Goal: Information Seeking & Learning: Learn about a topic

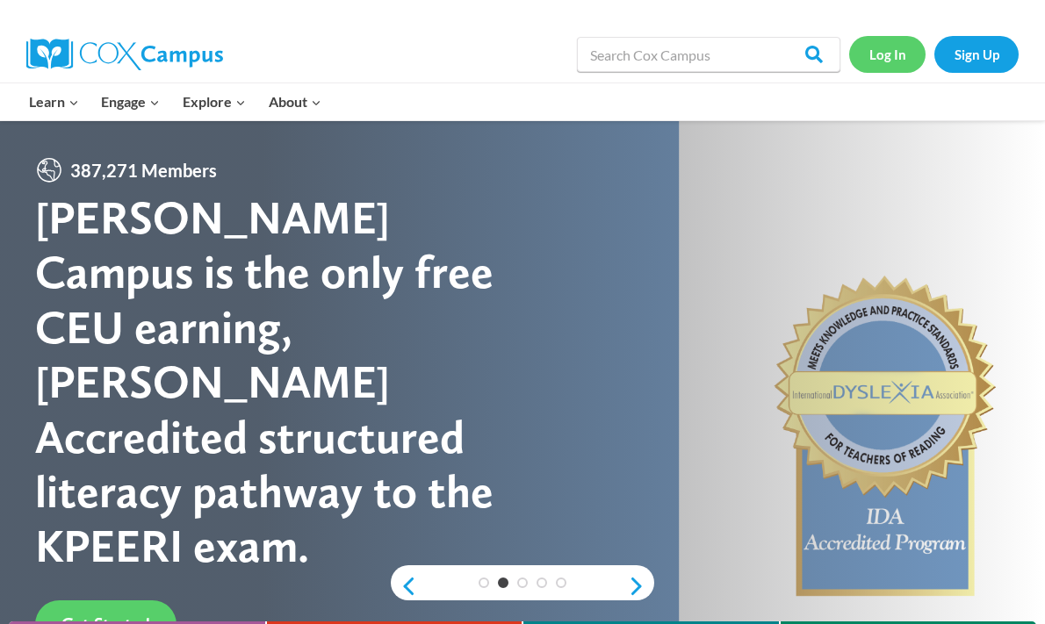
click at [888, 43] on link "Log In" at bounding box center [887, 54] width 76 height 36
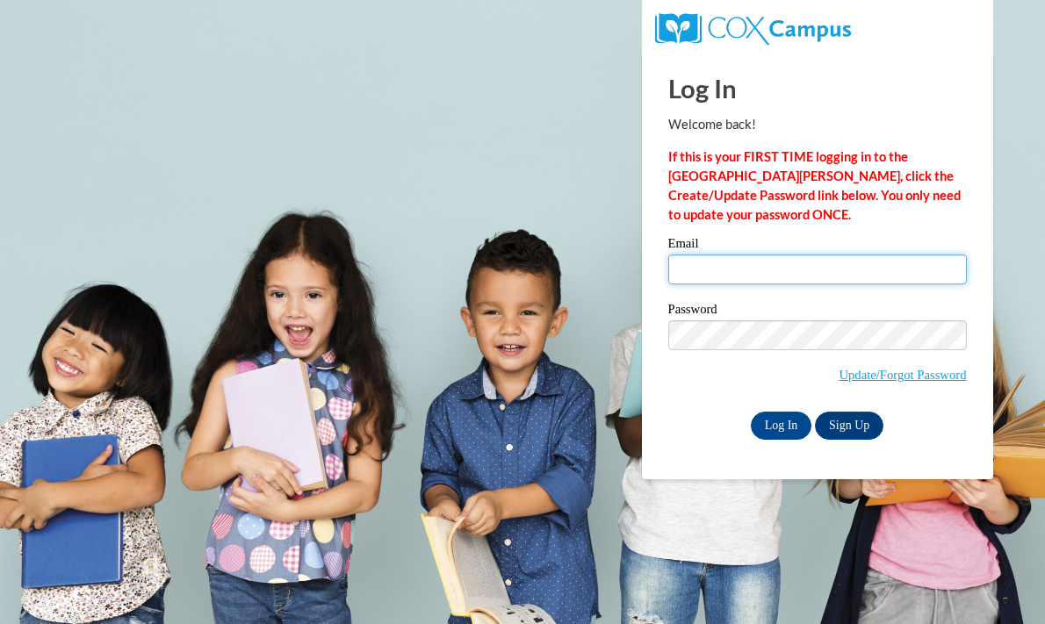
click at [781, 266] on input "Email" at bounding box center [817, 270] width 298 height 30
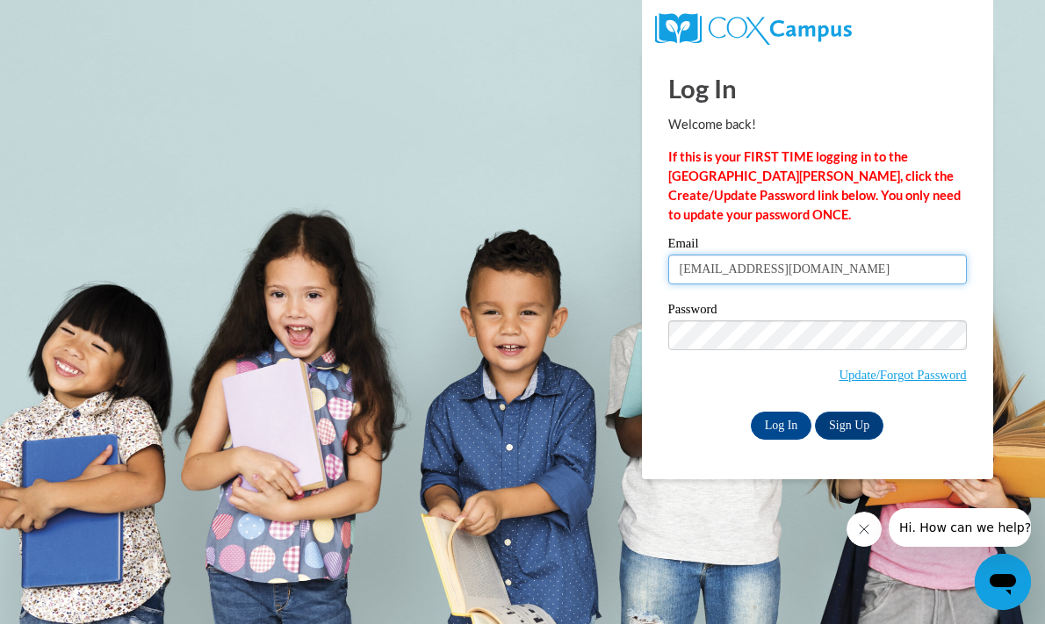
type input "schauffm@ripon.k12.wi.us"
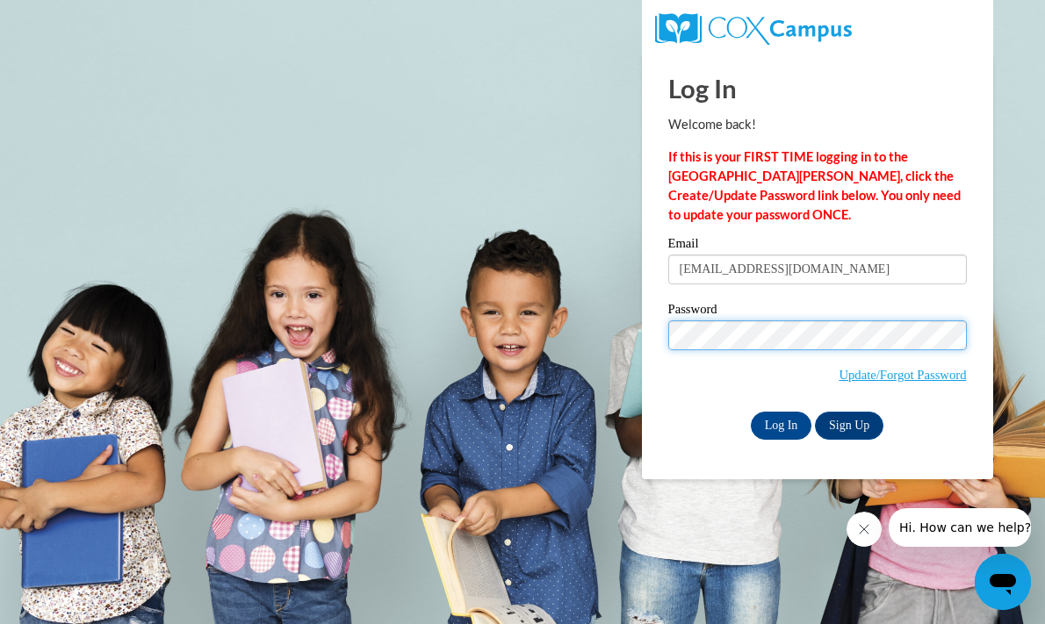
click at [751, 412] on input "Log In" at bounding box center [781, 426] width 61 height 28
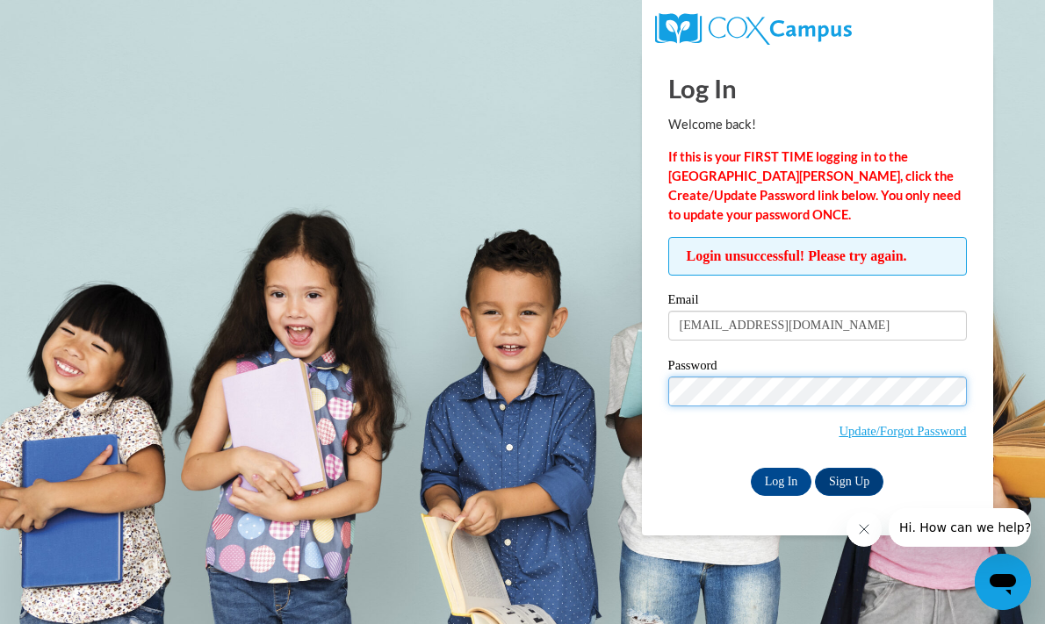
click at [751, 468] on input "Log In" at bounding box center [781, 482] width 61 height 28
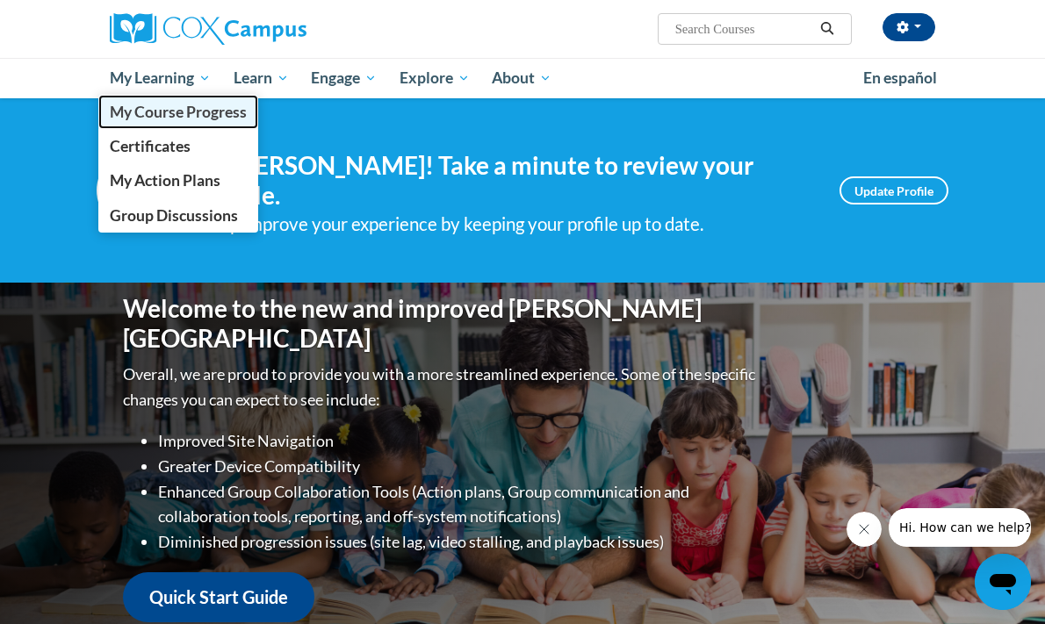
click at [166, 116] on span "My Course Progress" at bounding box center [178, 112] width 137 height 18
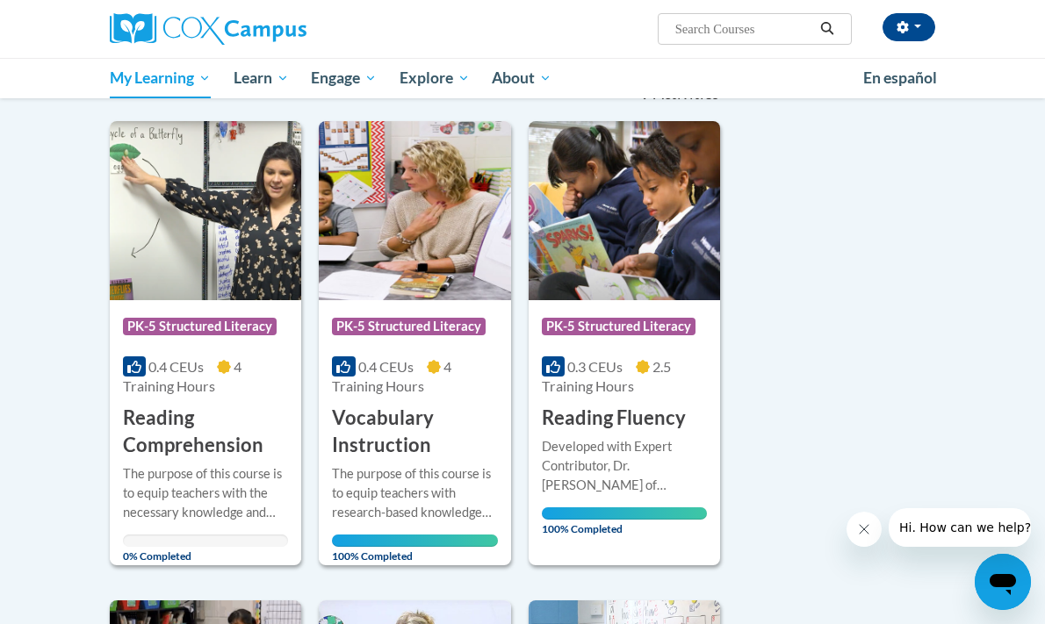
scroll to position [162, 0]
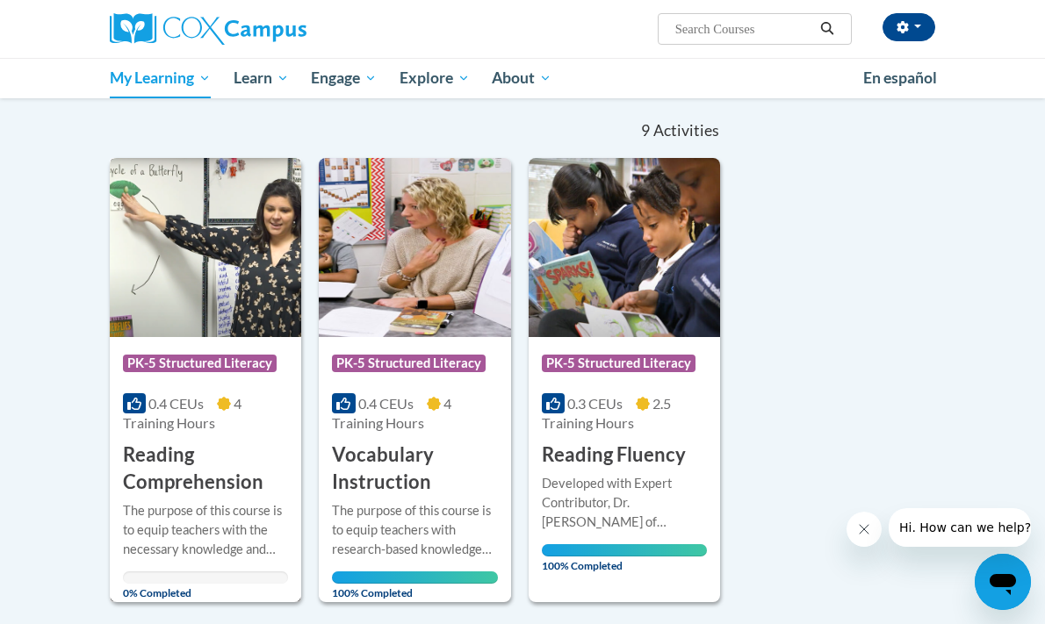
click at [201, 249] on img at bounding box center [205, 247] width 191 height 179
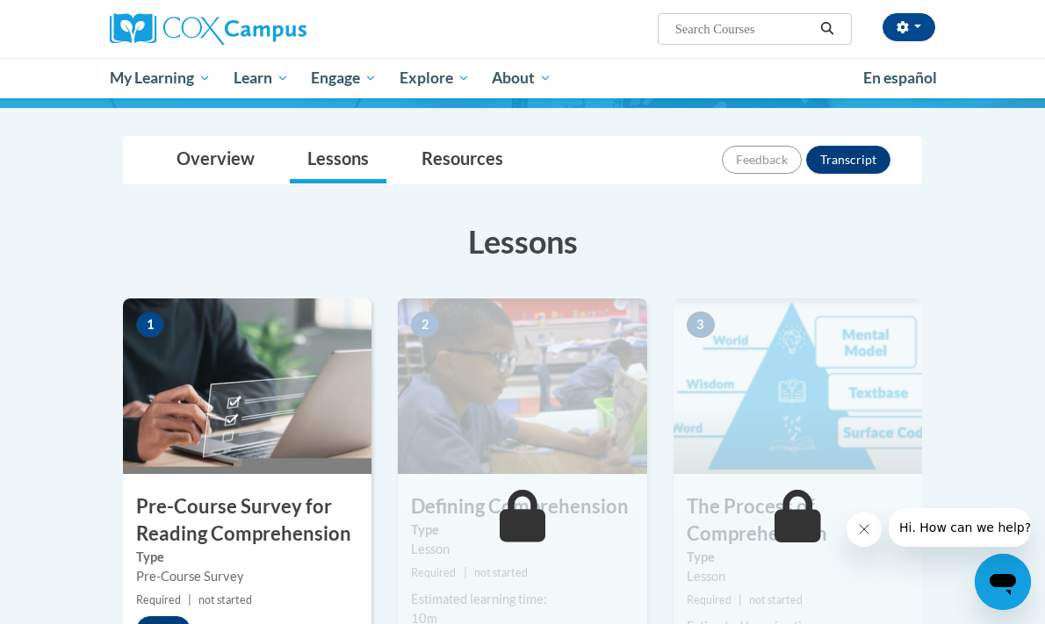
scroll to position [164, 0]
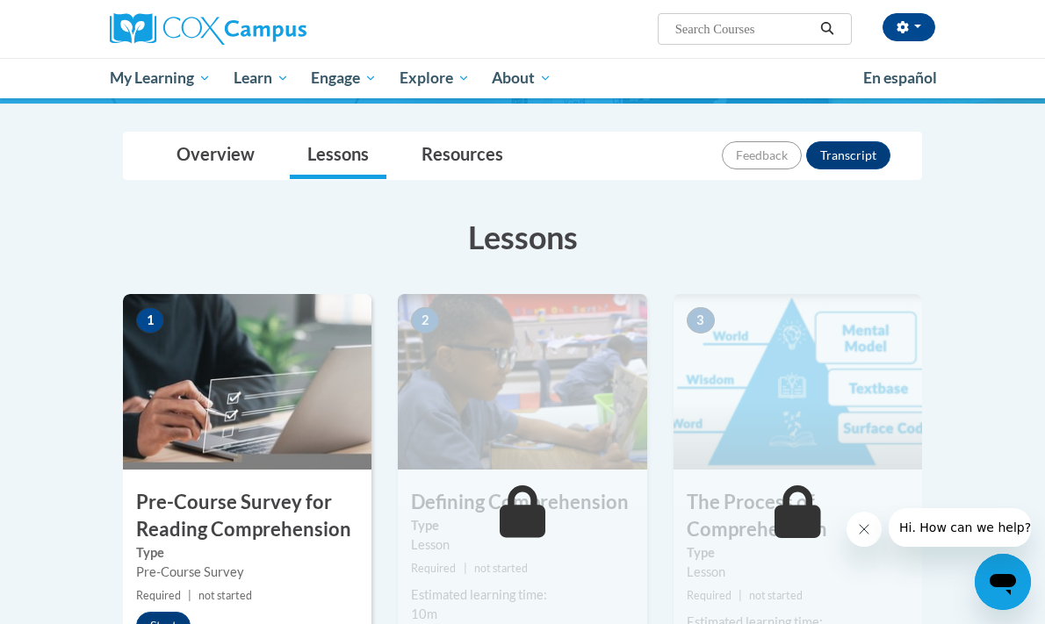
click at [249, 377] on img at bounding box center [247, 382] width 248 height 176
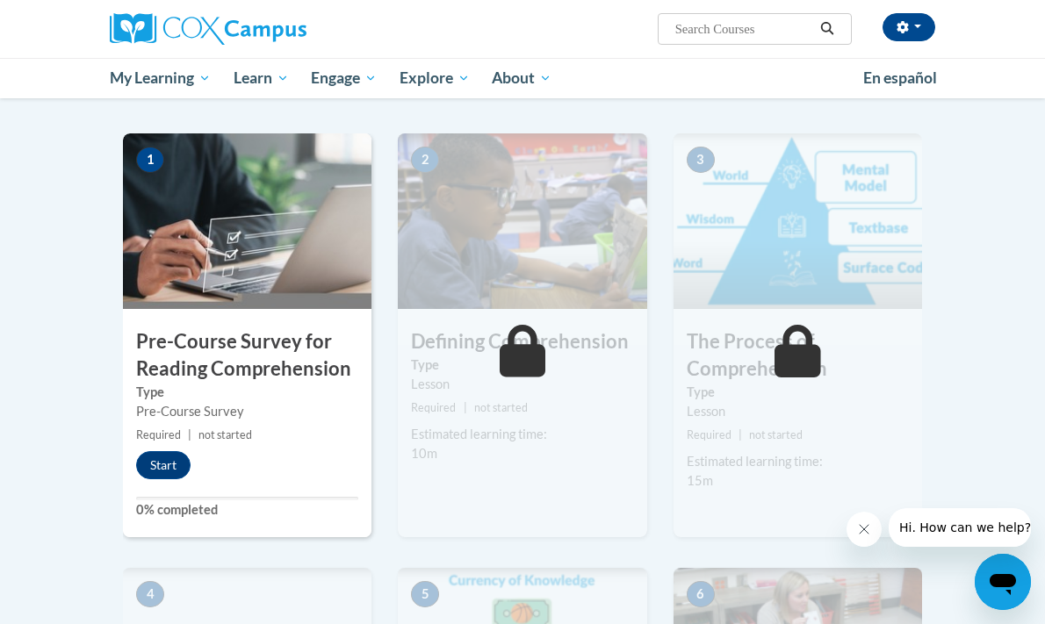
scroll to position [327, 0]
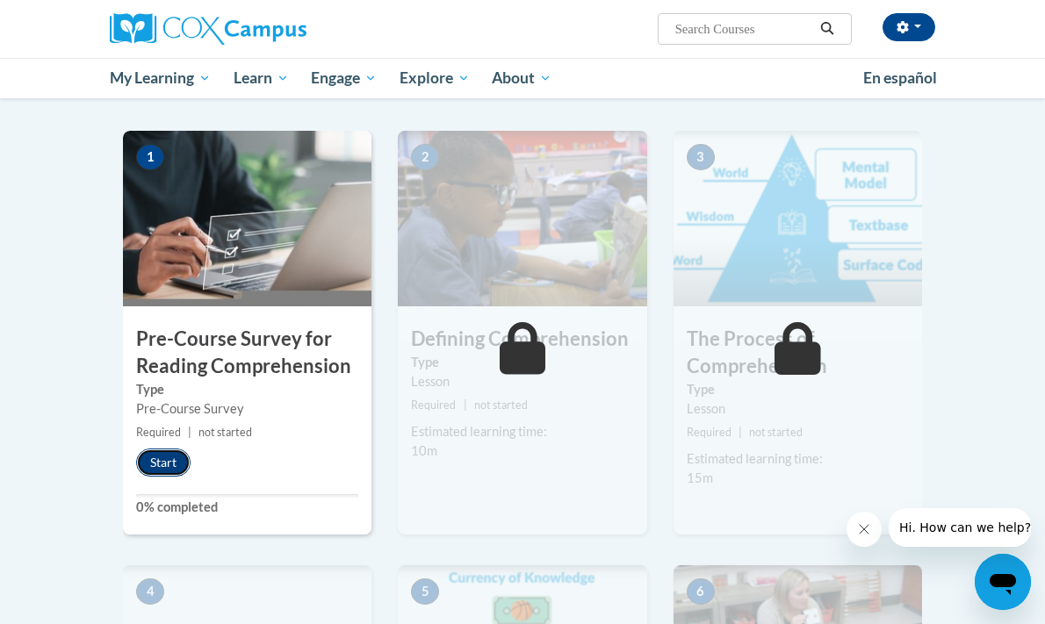
click at [169, 465] on button "Start" at bounding box center [163, 463] width 54 height 28
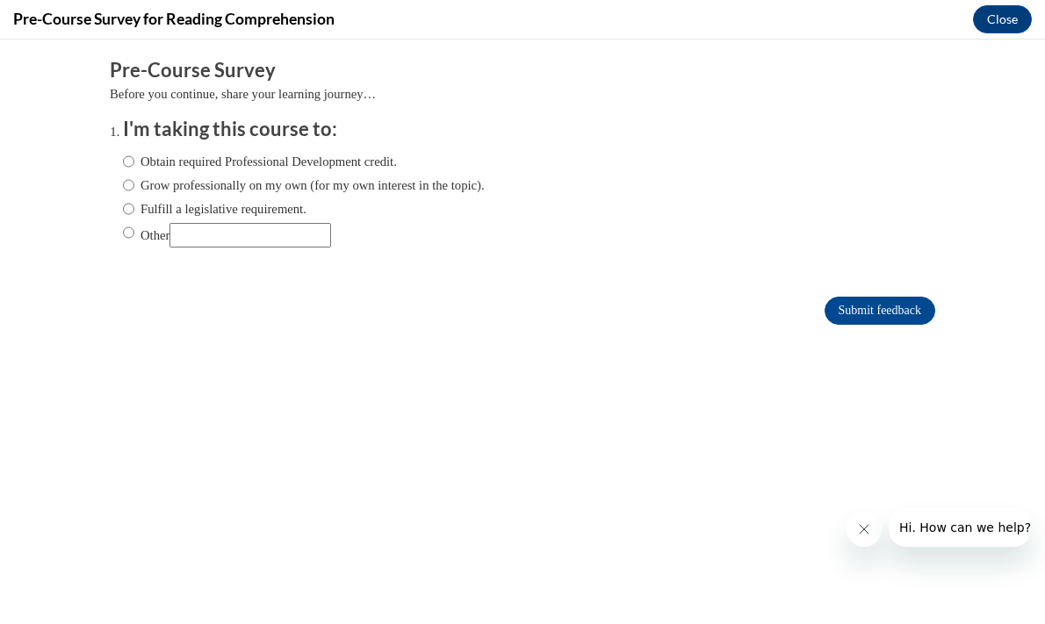
scroll to position [0, 0]
click at [176, 162] on label "Obtain required Professional Development credit." at bounding box center [260, 161] width 274 height 19
click at [134, 162] on input "Obtain required Professional Development credit." at bounding box center [128, 161] width 11 height 19
radio input "true"
click at [874, 298] on input "Submit feedback" at bounding box center [879, 311] width 111 height 28
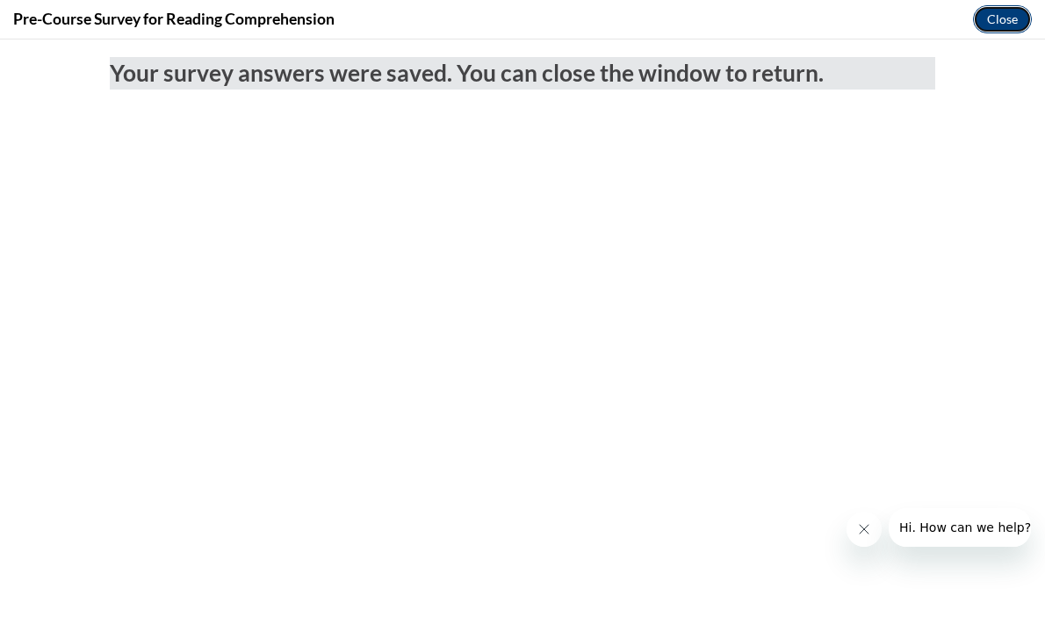
click at [995, 13] on button "Close" at bounding box center [1002, 19] width 59 height 28
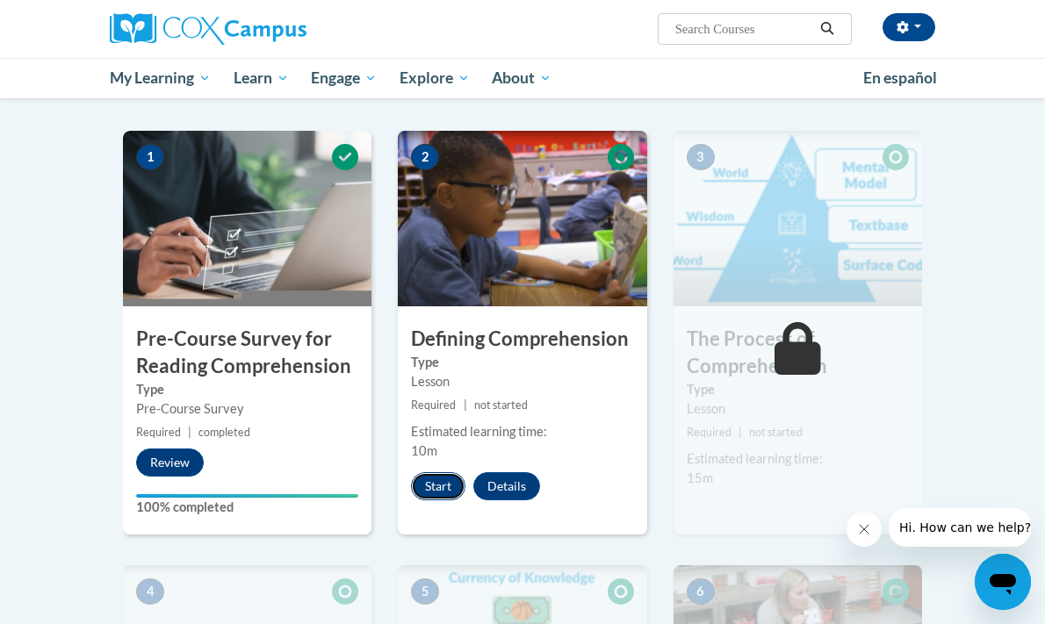
click at [441, 488] on button "Start" at bounding box center [438, 486] width 54 height 28
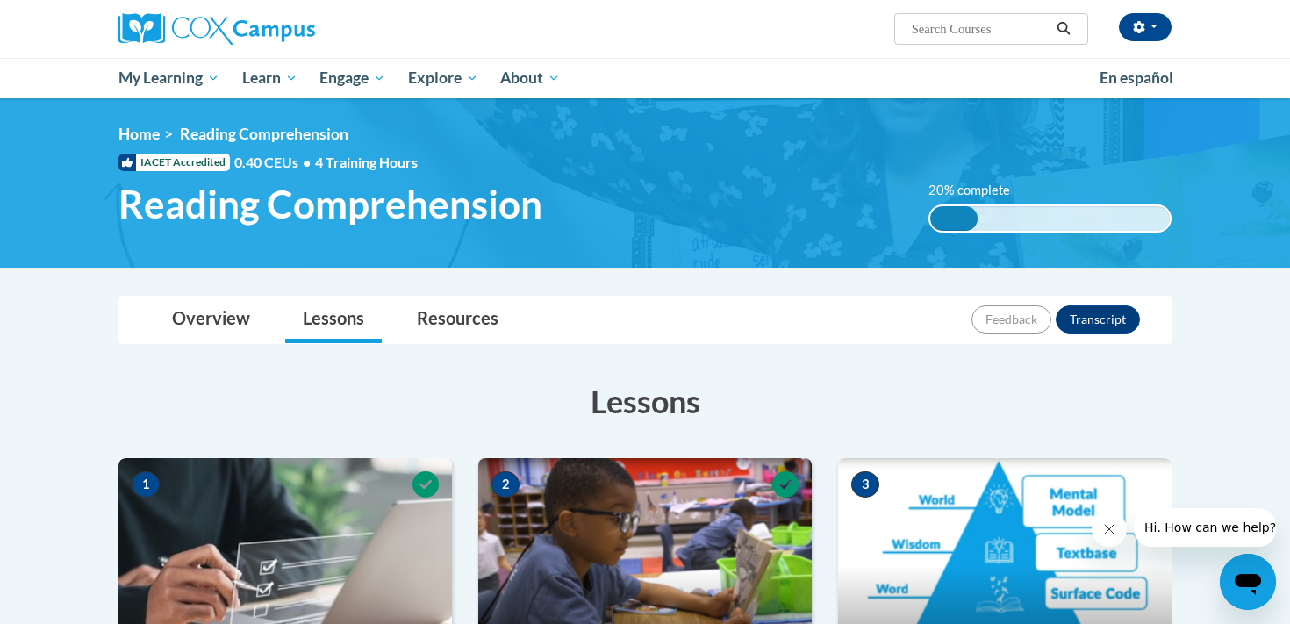
scroll to position [256, 0]
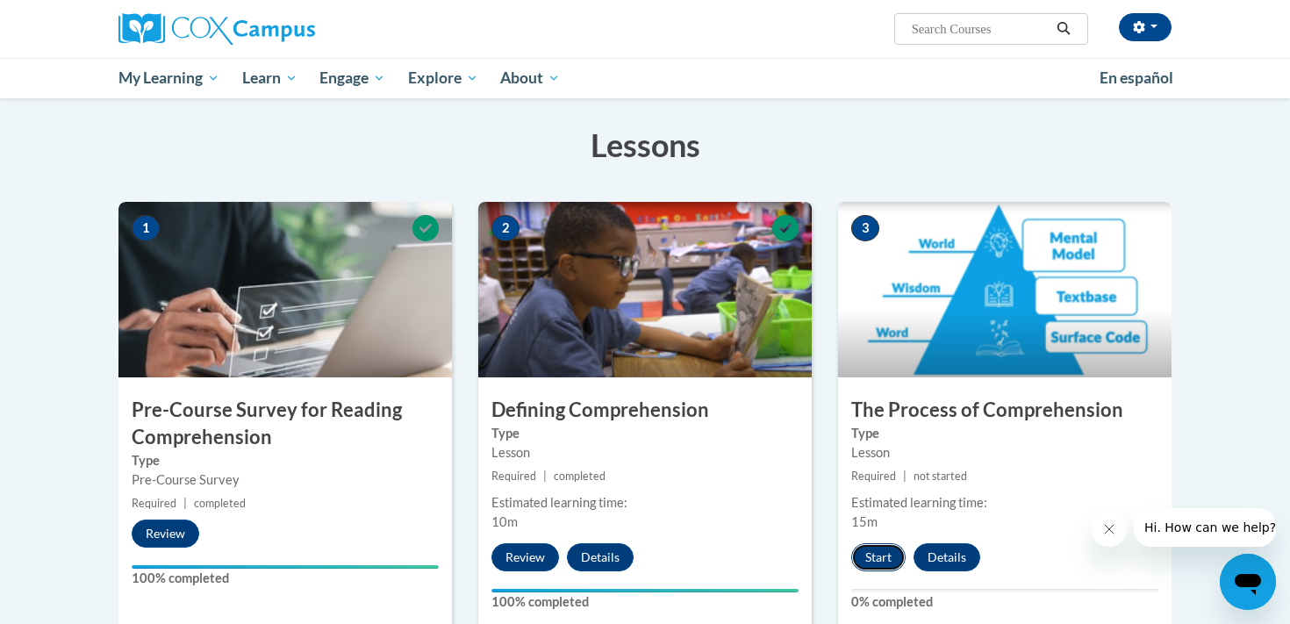
click at [878, 556] on button "Start" at bounding box center [879, 557] width 54 height 28
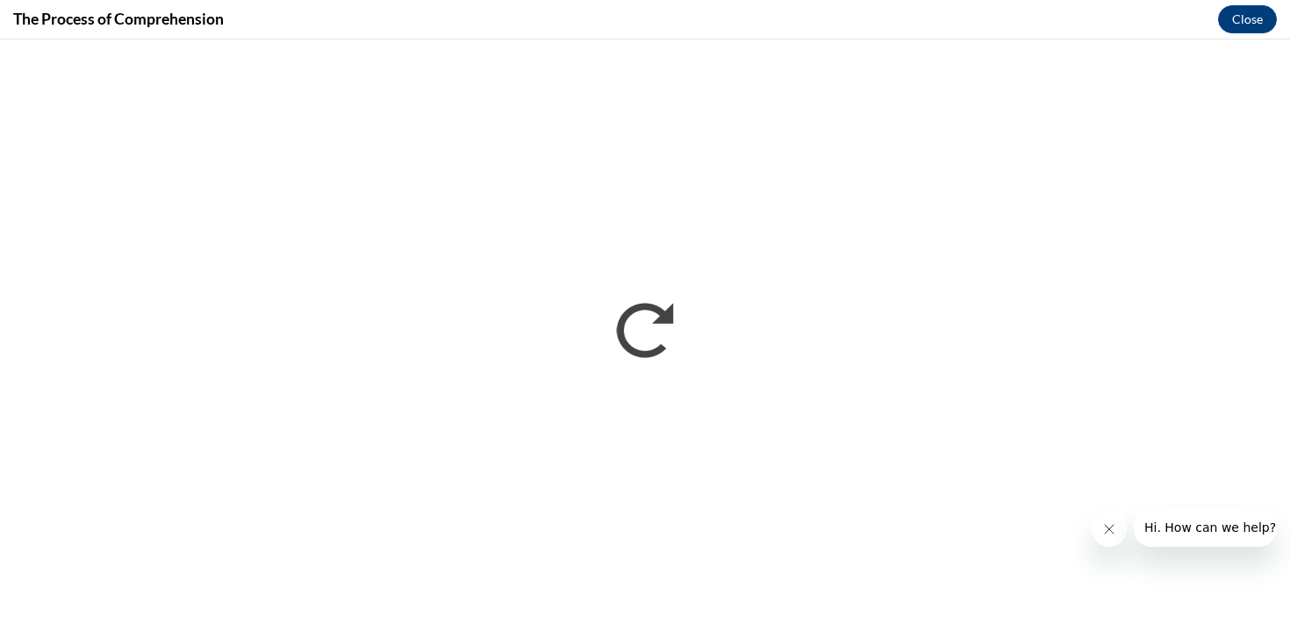
scroll to position [0, 0]
click at [1244, 21] on button "Close" at bounding box center [1247, 19] width 59 height 28
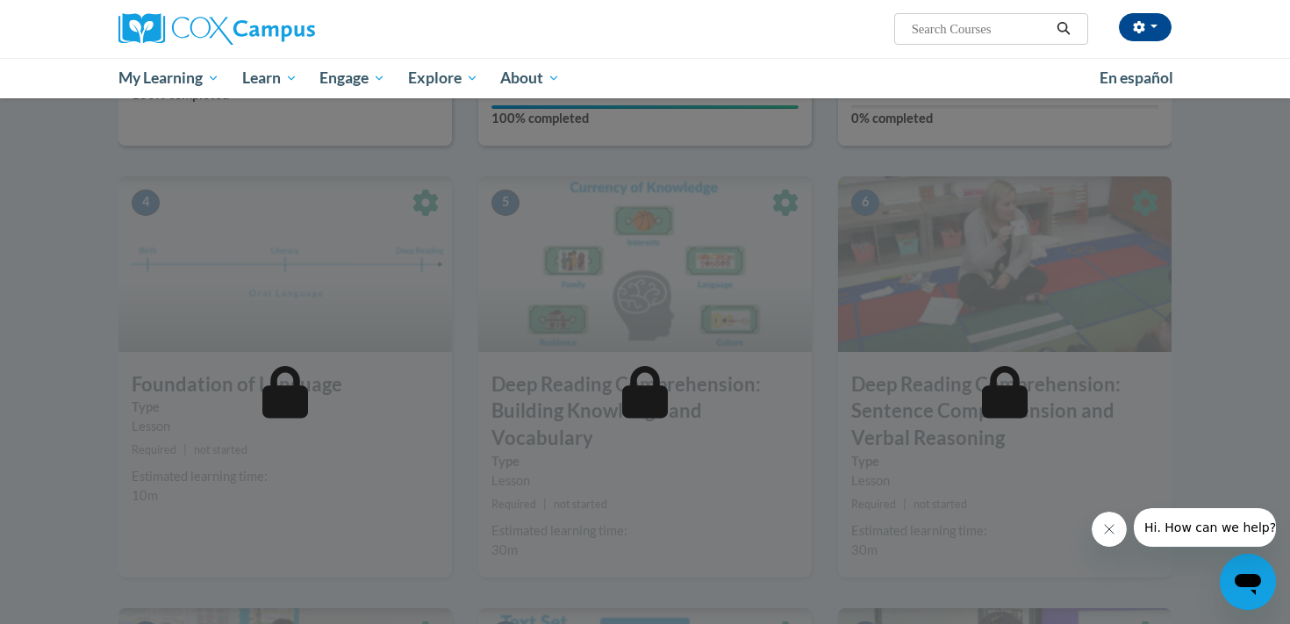
scroll to position [712, 0]
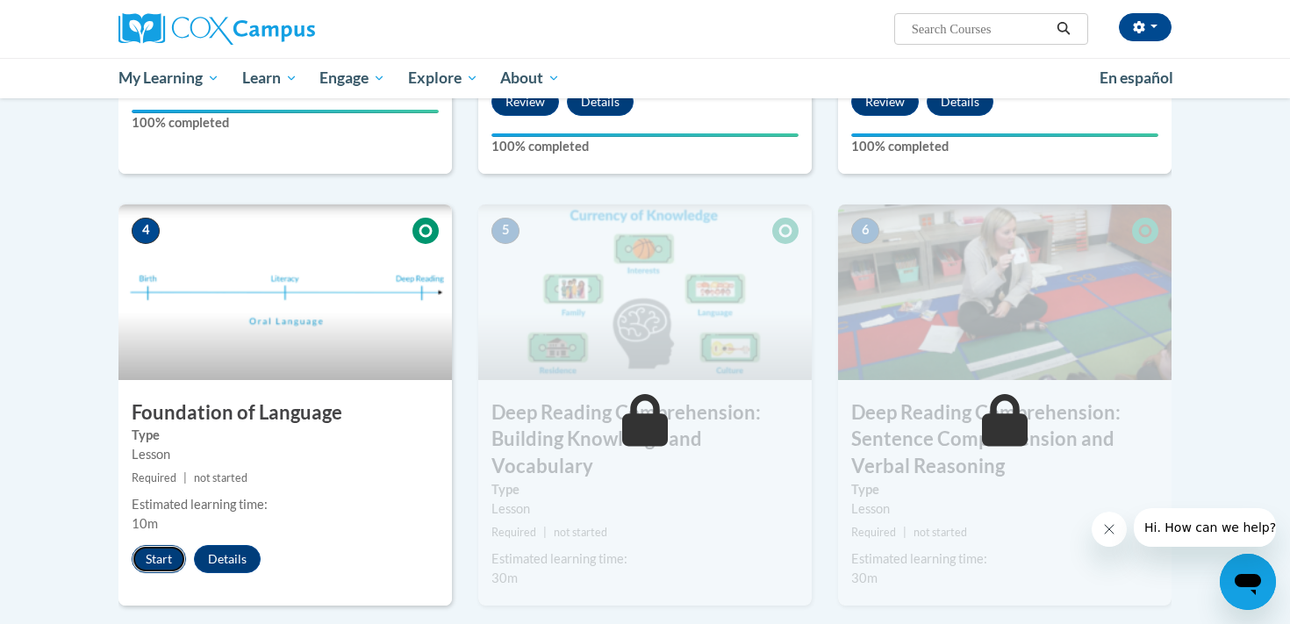
click at [158, 559] on button "Start" at bounding box center [159, 559] width 54 height 28
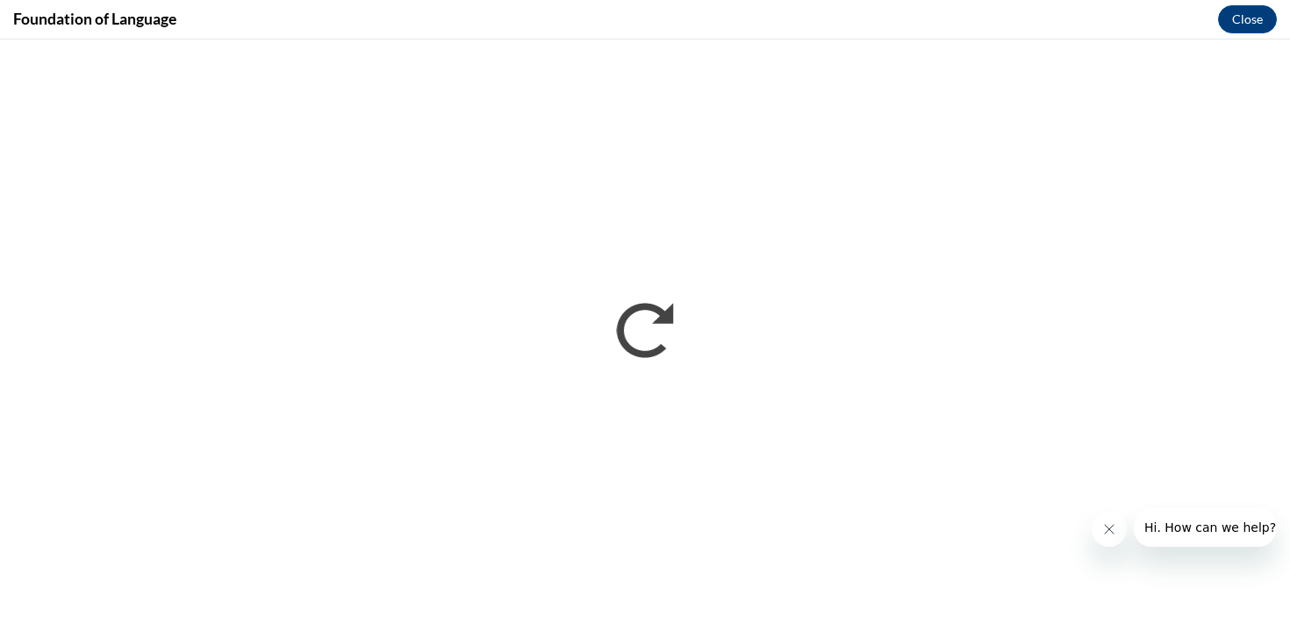
scroll to position [0, 0]
click at [1253, 18] on button "Close" at bounding box center [1247, 19] width 59 height 28
